Goal: Communication & Community: Answer question/provide support

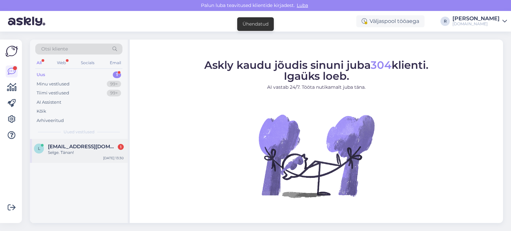
click at [82, 155] on div "Selge. Tänan!" at bounding box center [86, 153] width 76 height 6
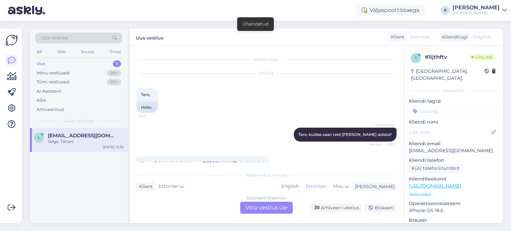
scroll to position [137, 0]
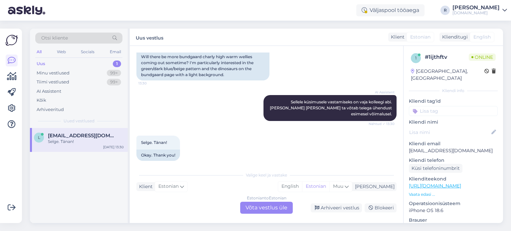
click at [265, 210] on div "Estonian to Estonian Võta vestlus üle" at bounding box center [266, 208] width 53 height 12
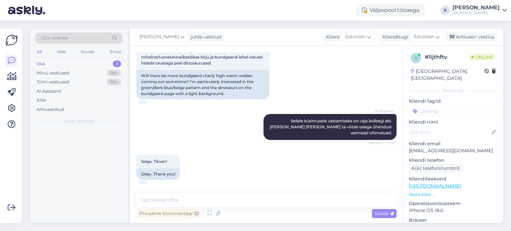
scroll to position [112, 0]
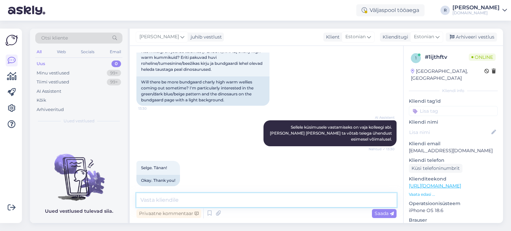
click at [204, 201] on textarea at bounding box center [266, 200] width 260 height 14
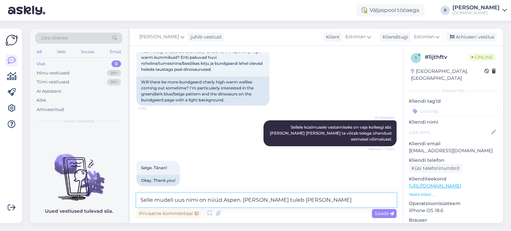
type textarea "Selle mudeli uus nimi on nüüd Aspen. [PERSON_NAME] tuleb [PERSON_NAME]."
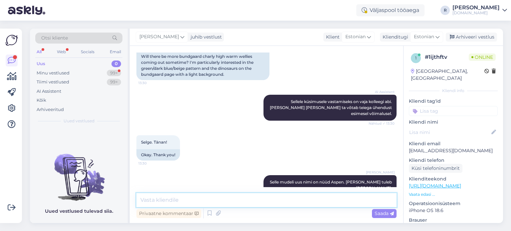
scroll to position [42, 0]
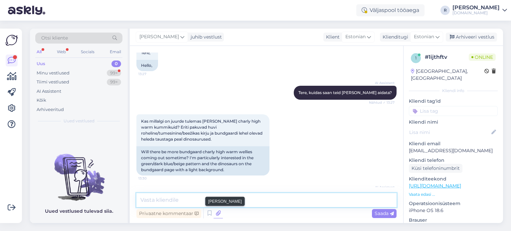
paste textarea "s"
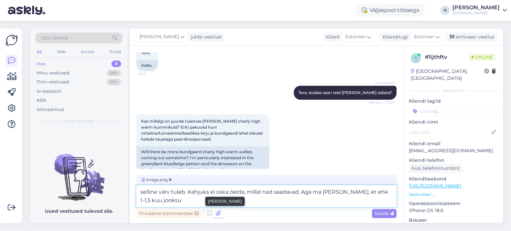
type textarea "selline värv tuleb. Kahjuks ei oska öelda, millal nad saadavad. Aga ma [PERSON_…"
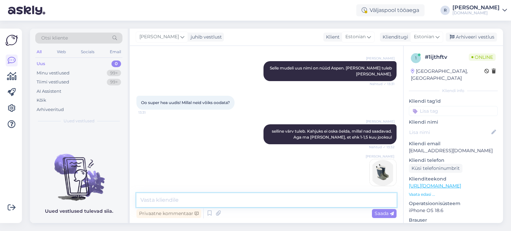
scroll to position [286, 0]
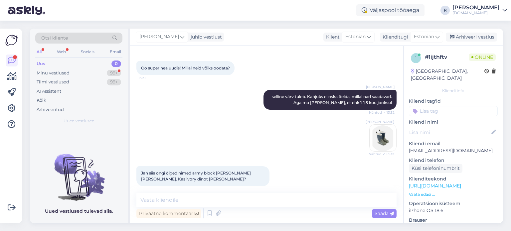
click at [362, 159] on div "Jah siis ongi õiged nimed army block [PERSON_NAME] [PERSON_NAME]. Kas ivory din…" at bounding box center [266, 176] width 260 height 35
click at [202, 196] on textarea at bounding box center [266, 200] width 260 height 14
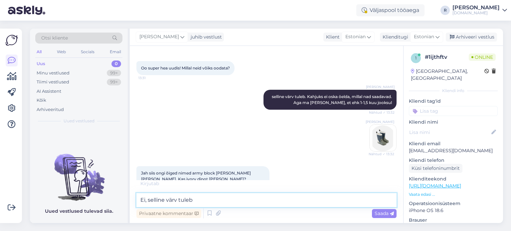
type textarea "Ei, selline värv tuleb."
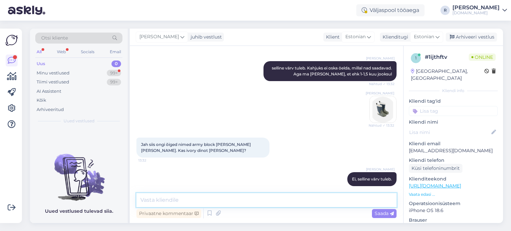
scroll to position [343, 0]
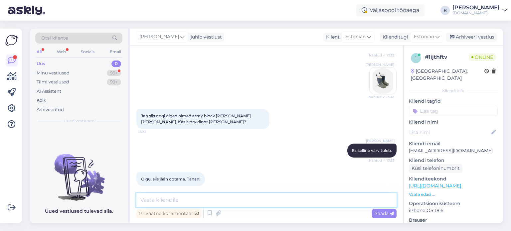
click at [182, 198] on textarea at bounding box center [266, 200] width 260 height 14
type textarea "Aspen Green in see siis."
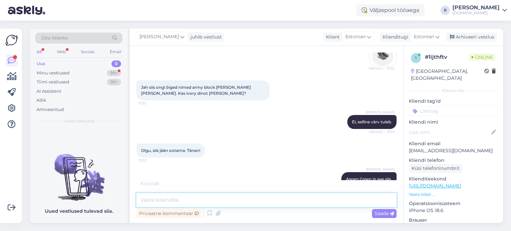
scroll to position [408, 0]
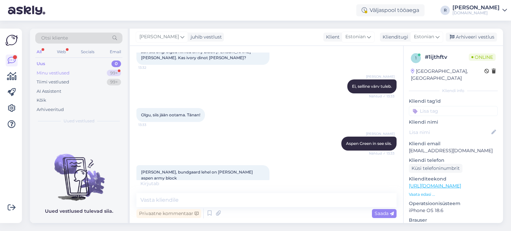
click at [56, 72] on div "Minu vestlused" at bounding box center [53, 73] width 33 height 7
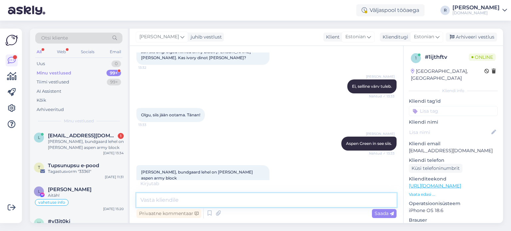
click at [188, 199] on textarea at bounding box center [266, 200] width 260 height 14
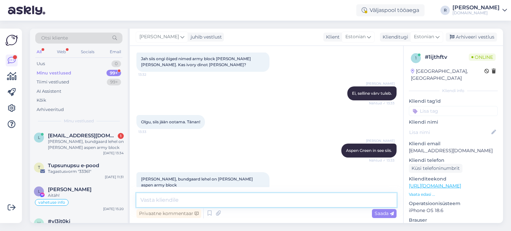
click at [176, 199] on textarea at bounding box center [266, 200] width 260 height 14
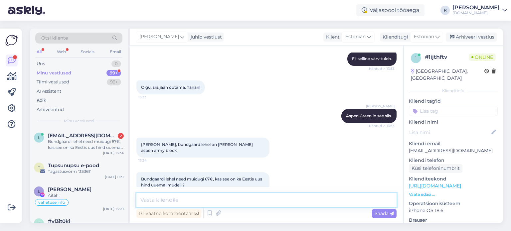
click at [176, 199] on textarea at bounding box center [266, 200] width 260 height 14
click at [184, 202] on textarea at bounding box center [266, 200] width 260 height 14
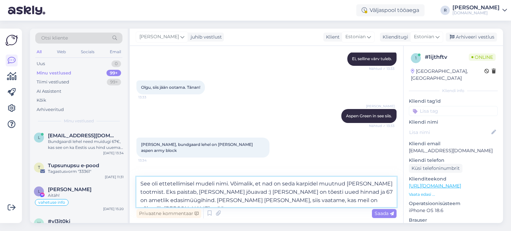
type textarea "See oli ettetellimisel mudeli nimi. Võimalik, et nad on seda karpidel muutnud […"
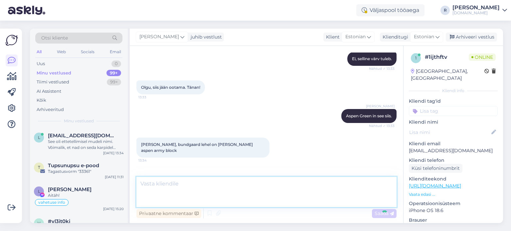
scroll to position [488, 0]
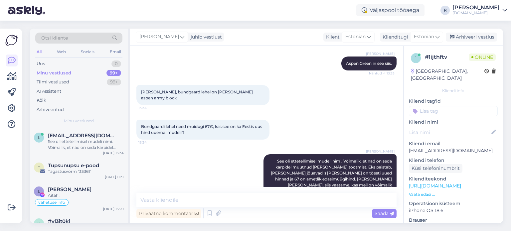
click at [454, 106] on input at bounding box center [453, 111] width 89 height 10
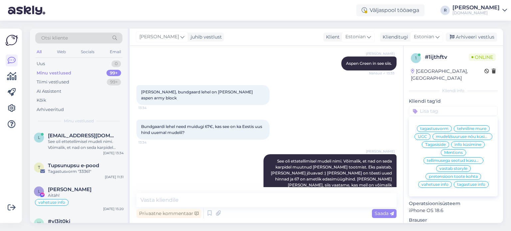
click at [464, 144] on span "info küsimine" at bounding box center [468, 145] width 27 height 4
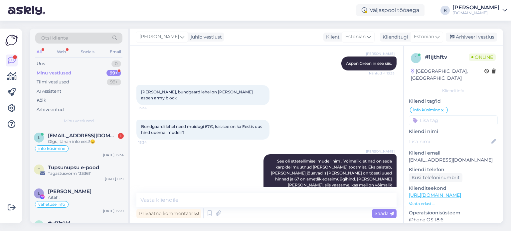
scroll to position [516, 0]
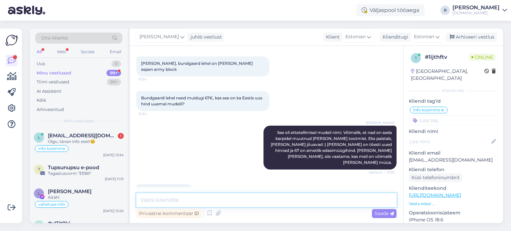
click at [181, 201] on textarea at bounding box center [266, 200] width 260 height 14
